Goal: Check status: Check status

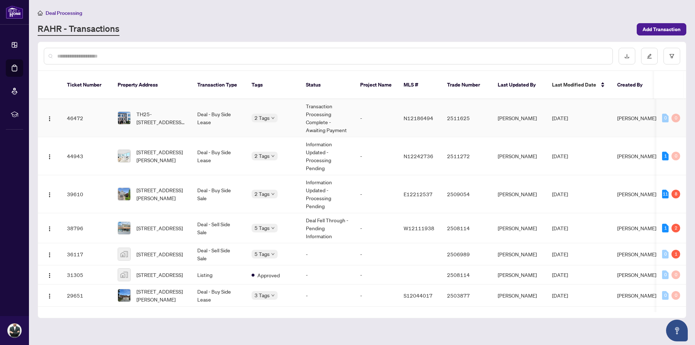
click at [338, 110] on td "Transaction Processing Complete - Awaiting Payment" at bounding box center [327, 118] width 54 height 38
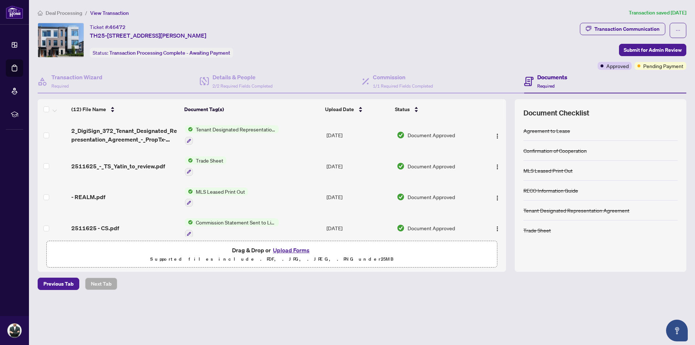
click at [70, 14] on span "Deal Processing" at bounding box center [64, 13] width 37 height 7
